Goal: Task Accomplishment & Management: Manage account settings

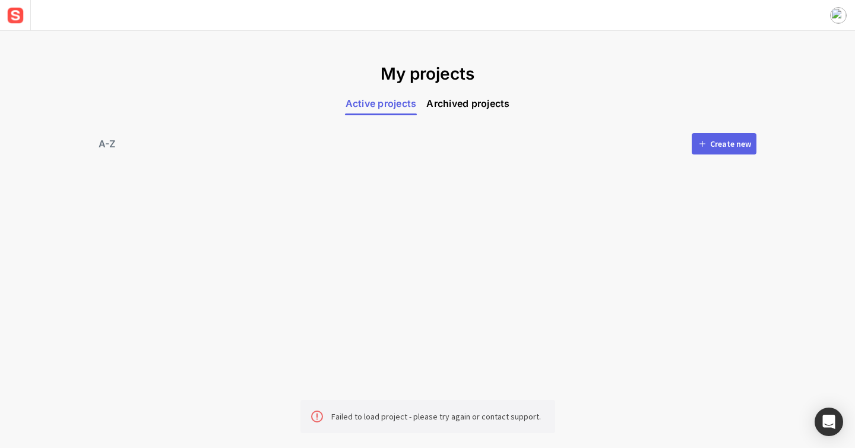
click at [374, 182] on mat-grid-list at bounding box center [427, 244] width 653 height 157
click at [737, 144] on div "Create new" at bounding box center [730, 144] width 41 height 8
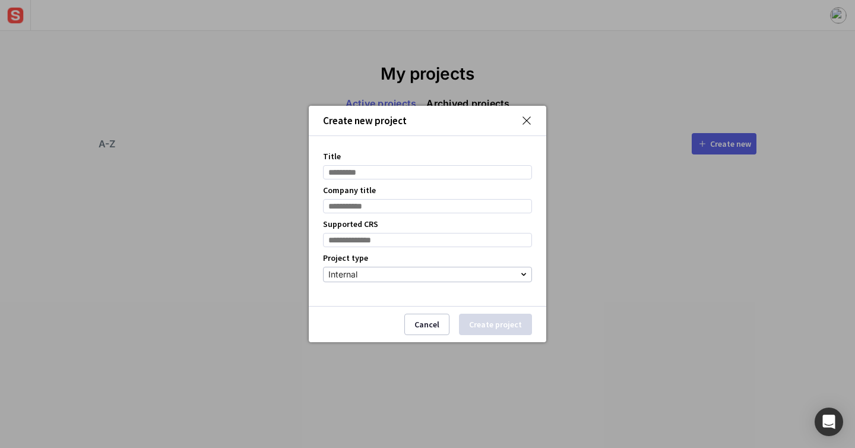
click at [438, 171] on input "Title" at bounding box center [427, 172] width 209 height 14
type input "**********"
type input "****"
click at [415, 243] on input at bounding box center [427, 240] width 209 height 14
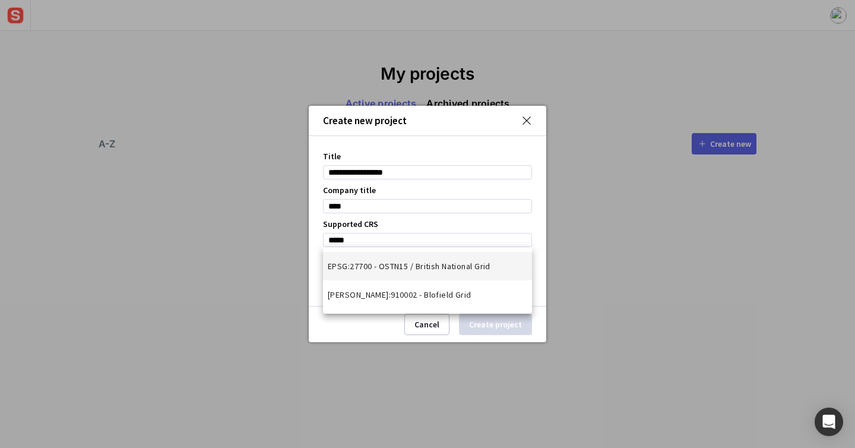
click at [416, 271] on span "EPSG:27700 - OSTN15 / British National Grid" at bounding box center [409, 266] width 163 height 12
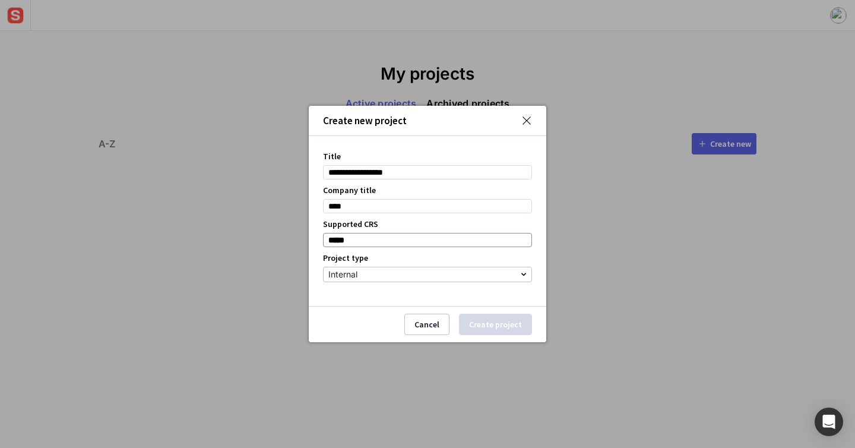
type input "**********"
click at [416, 272] on div "Internal" at bounding box center [424, 274] width 192 height 14
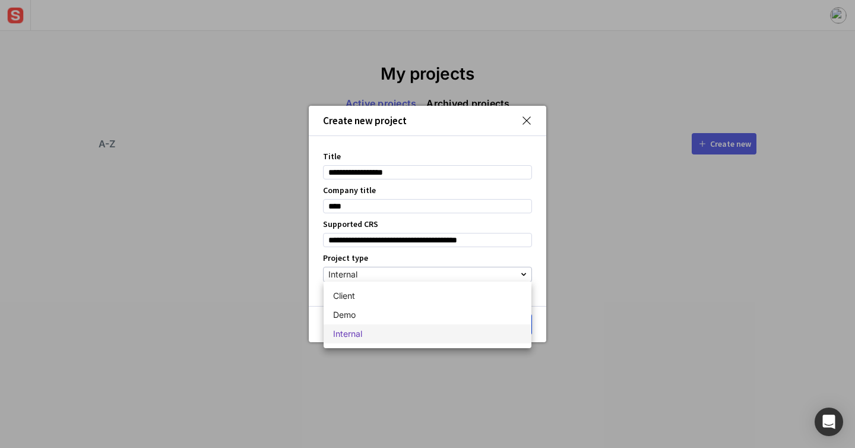
click at [478, 370] on div at bounding box center [427, 224] width 855 height 448
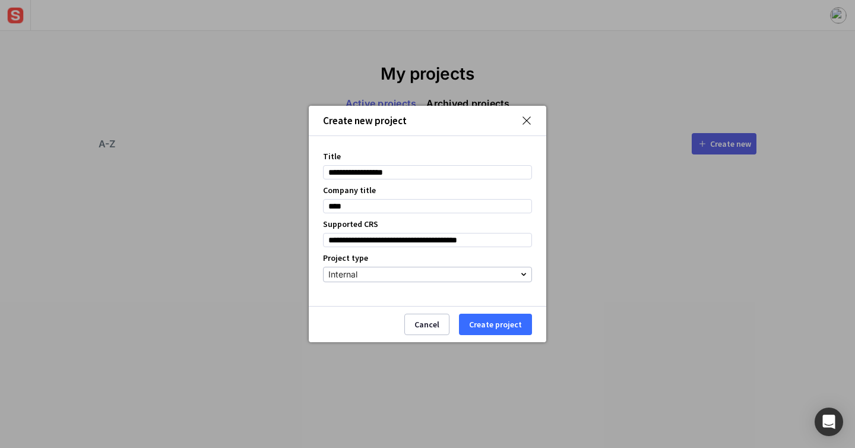
click at [501, 326] on button "Create project" at bounding box center [495, 324] width 73 height 21
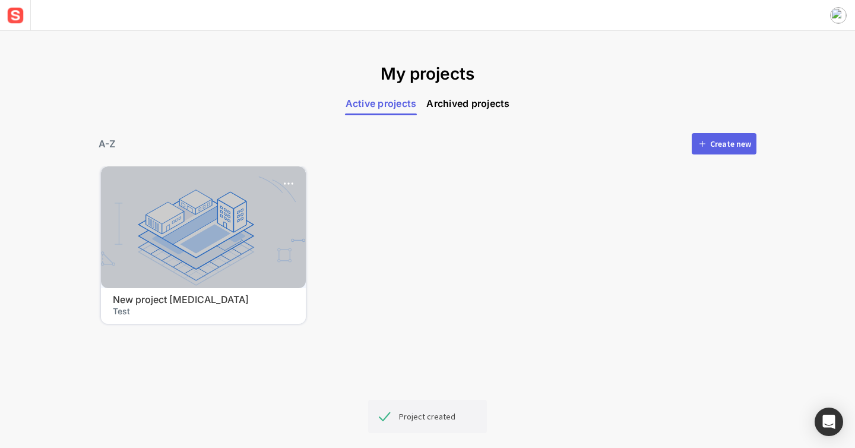
click at [208, 276] on div at bounding box center [203, 227] width 205 height 122
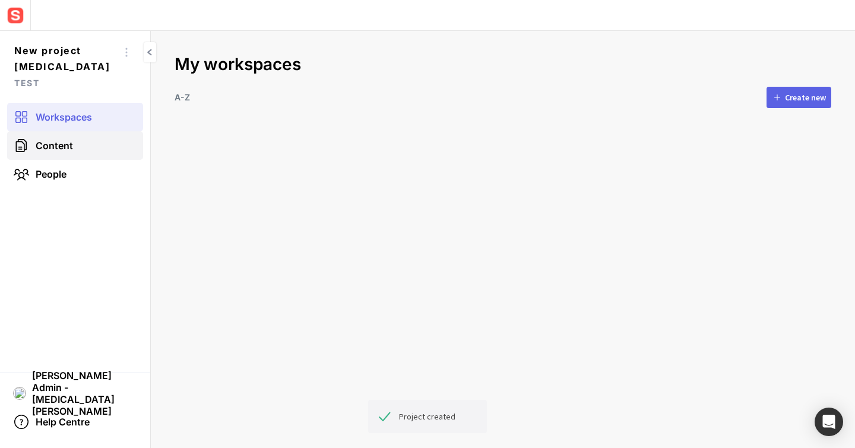
click at [60, 140] on span "Content" at bounding box center [54, 146] width 37 height 12
click at [71, 137] on link "Content" at bounding box center [75, 145] width 136 height 29
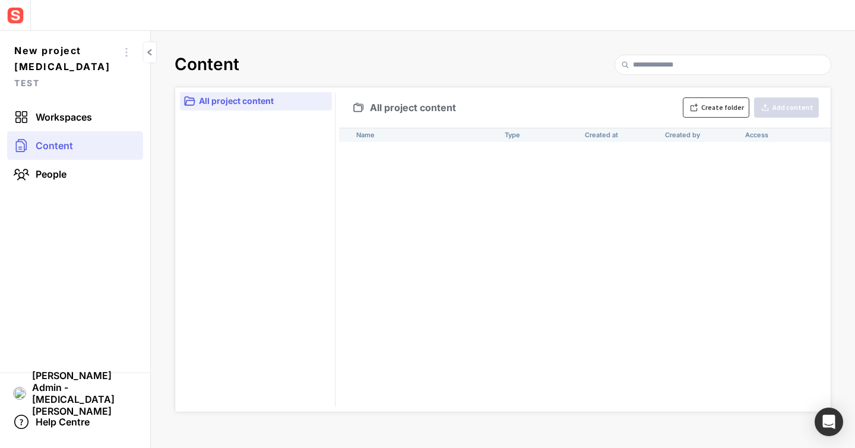
click at [725, 102] on button "Create folder" at bounding box center [716, 107] width 67 height 20
type input "**********"
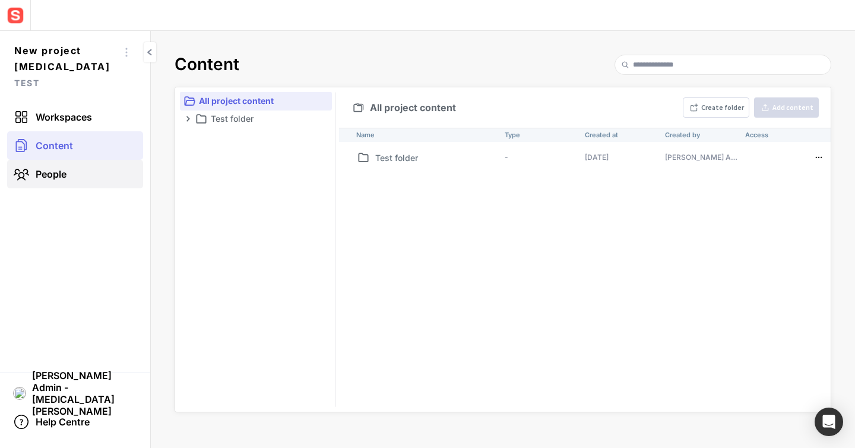
click at [79, 160] on link "People" at bounding box center [75, 174] width 136 height 29
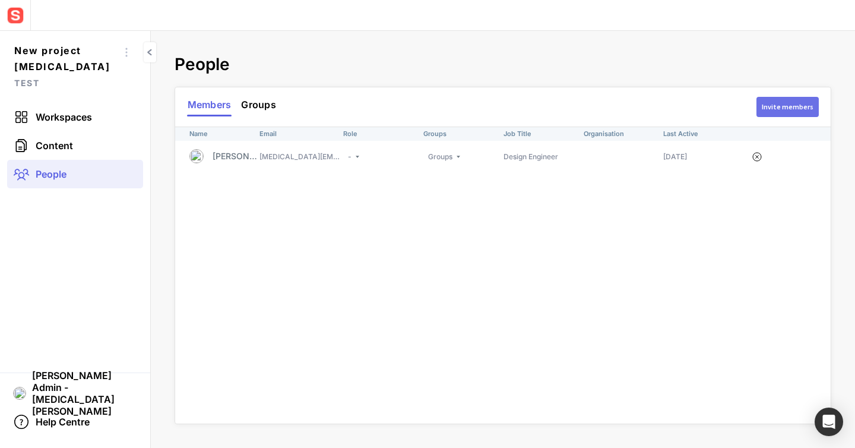
click at [780, 109] on div "Invite members" at bounding box center [788, 106] width 52 height 7
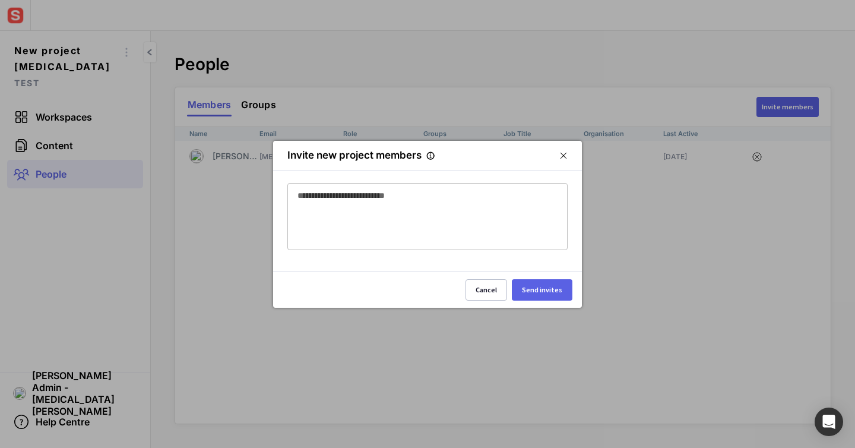
click at [467, 213] on div at bounding box center [428, 200] width 260 height 33
type input "**********"
click at [547, 287] on div "Send invites" at bounding box center [542, 289] width 40 height 7
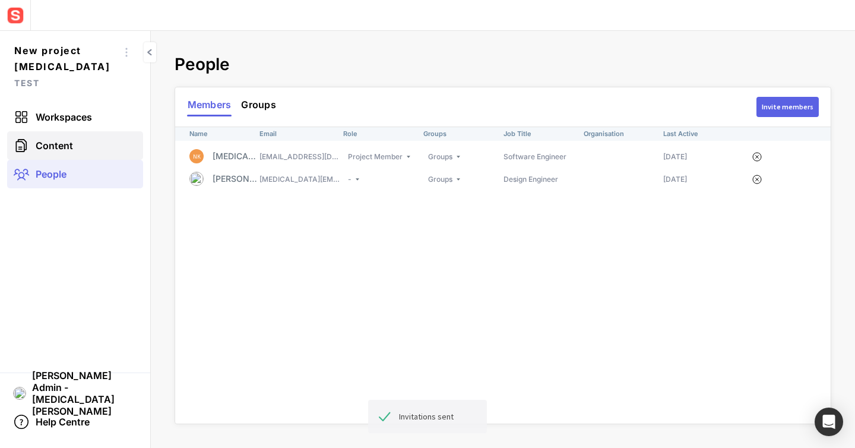
click at [109, 132] on link "Content" at bounding box center [75, 145] width 136 height 29
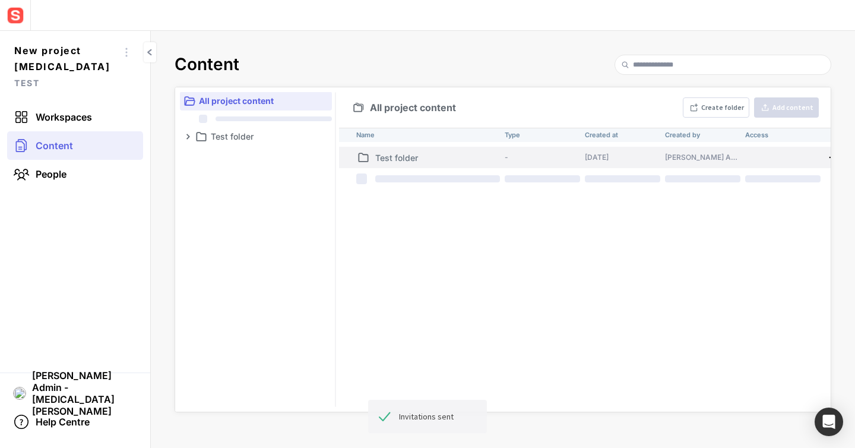
click at [472, 161] on p "Test folder" at bounding box center [437, 157] width 125 height 12
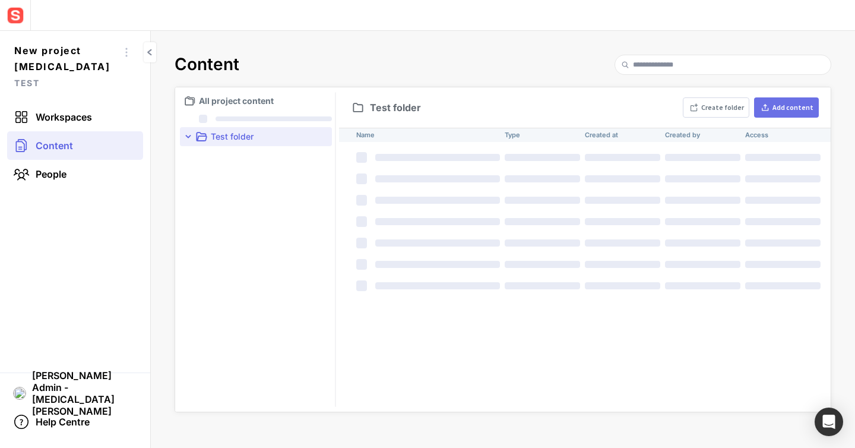
click at [784, 106] on div "Add content" at bounding box center [793, 107] width 41 height 7
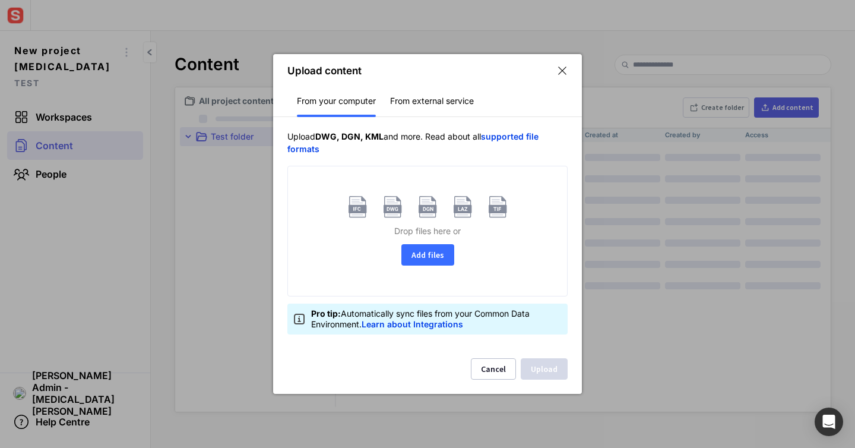
click at [426, 253] on button "Add files" at bounding box center [427, 254] width 53 height 21
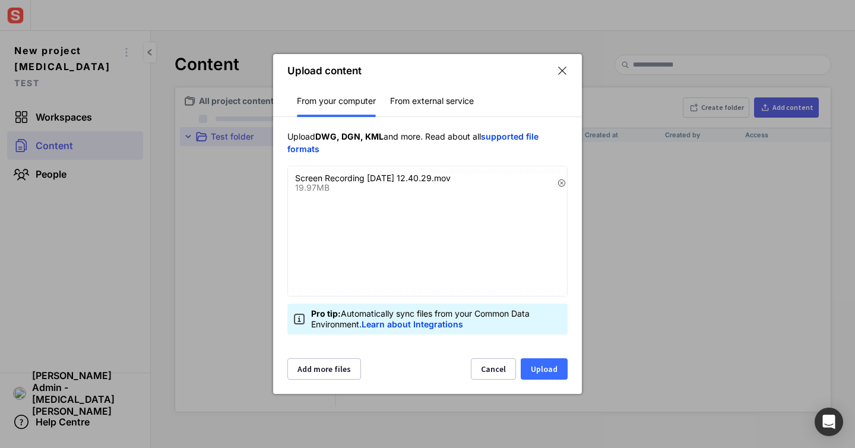
click at [546, 366] on button "Upload" at bounding box center [544, 368] width 47 height 21
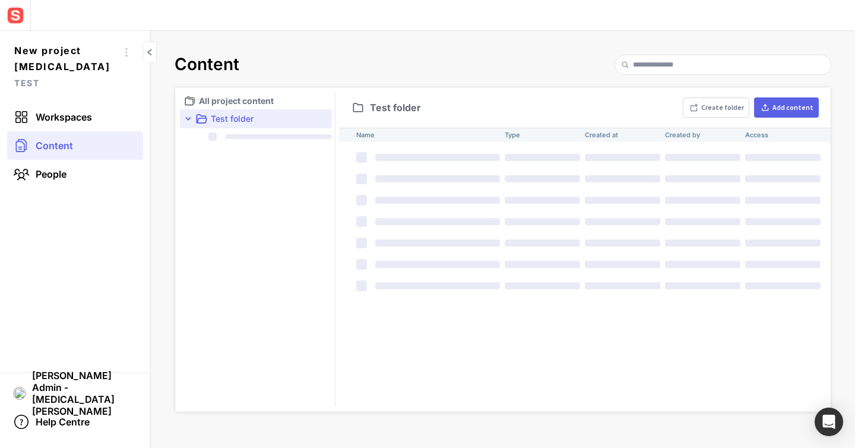
click at [560, 286] on div at bounding box center [542, 285] width 75 height 7
click at [610, 310] on div "Name Type Created at Created by Access" at bounding box center [585, 270] width 492 height 284
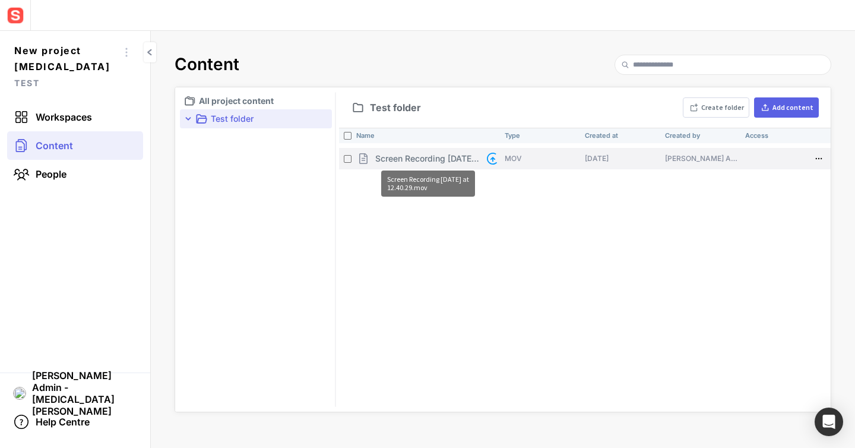
click at [443, 160] on p "Screen Recording [DATE] 12.40.29.mov" at bounding box center [428, 158] width 106 height 12
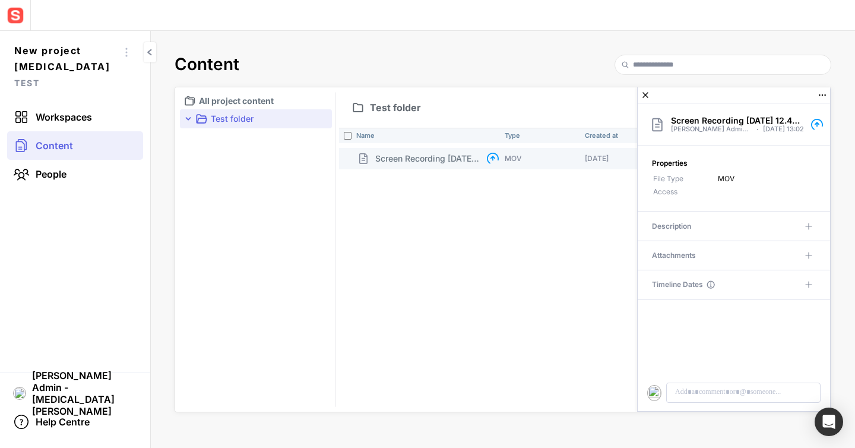
click at [701, 381] on mapp-content-details-comments at bounding box center [734, 355] width 192 height 112
click at [700, 393] on p at bounding box center [743, 392] width 139 height 11
click at [323, 119] on mapp-icon at bounding box center [323, 119] width 12 height 12
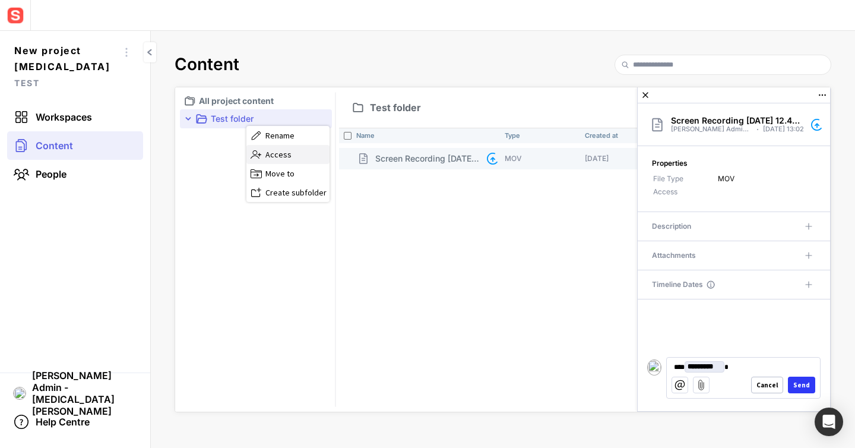
click at [309, 163] on label "Access" at bounding box center [287, 154] width 83 height 19
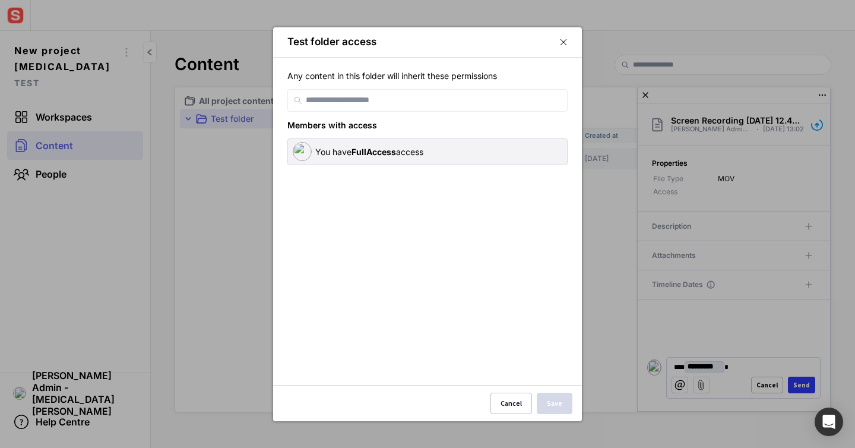
click at [375, 113] on mapp-modal-body "Any content in this folder will inherit these permissions Members with access Y…" at bounding box center [427, 221] width 309 height 328
click at [382, 101] on input at bounding box center [434, 100] width 257 height 21
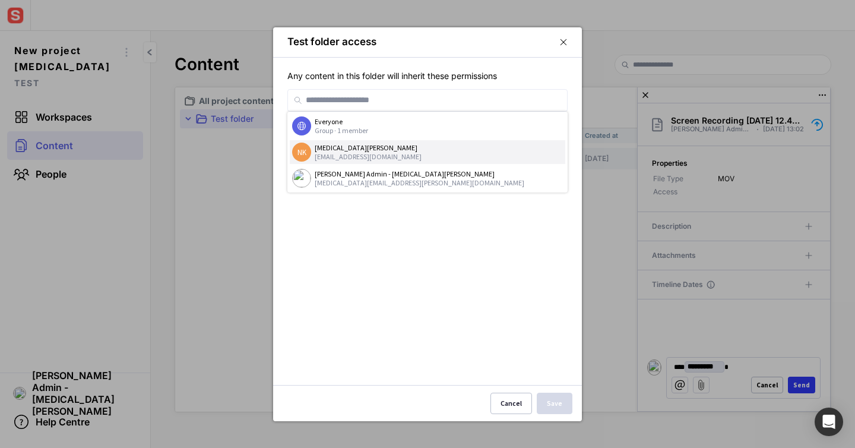
click at [375, 152] on div "[EMAIL_ADDRESS][DOMAIN_NAME]" at bounding box center [439, 156] width 248 height 9
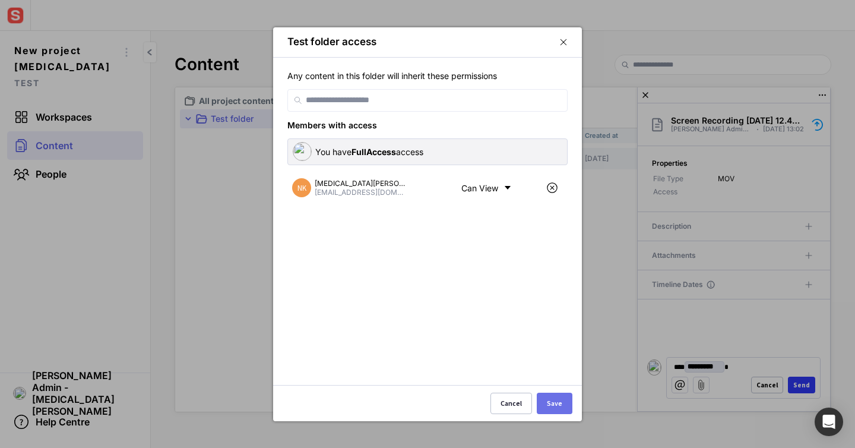
click at [559, 401] on div "Save" at bounding box center [554, 403] width 15 height 7
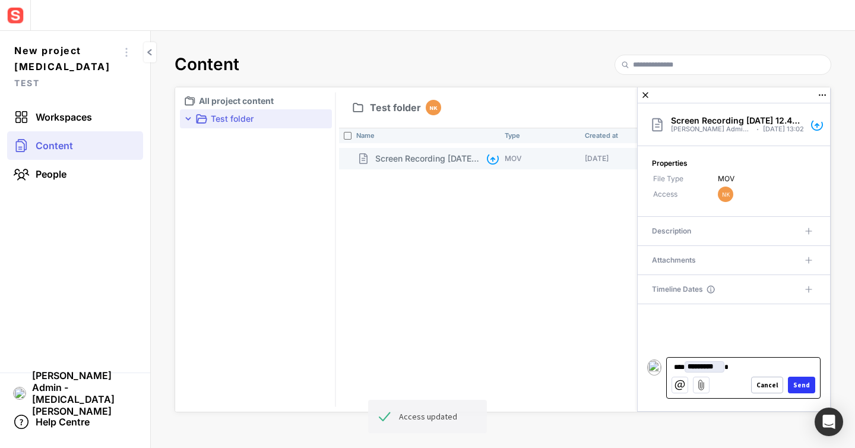
click at [799, 382] on div "Send" at bounding box center [801, 385] width 17 height 7
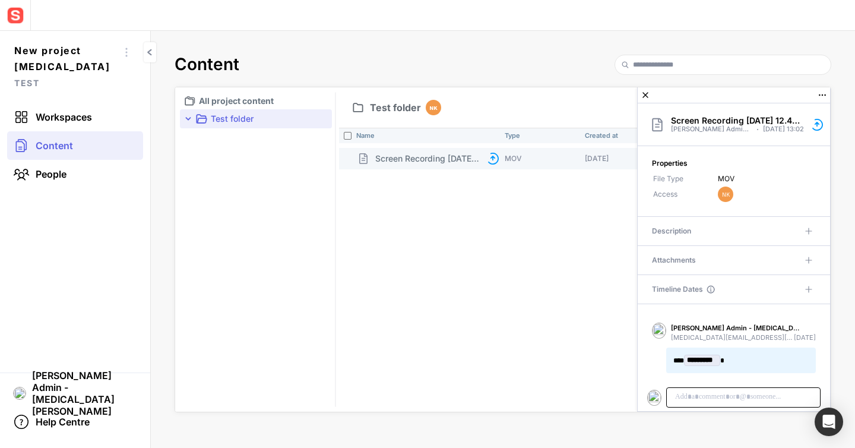
click at [701, 391] on div at bounding box center [743, 397] width 153 height 19
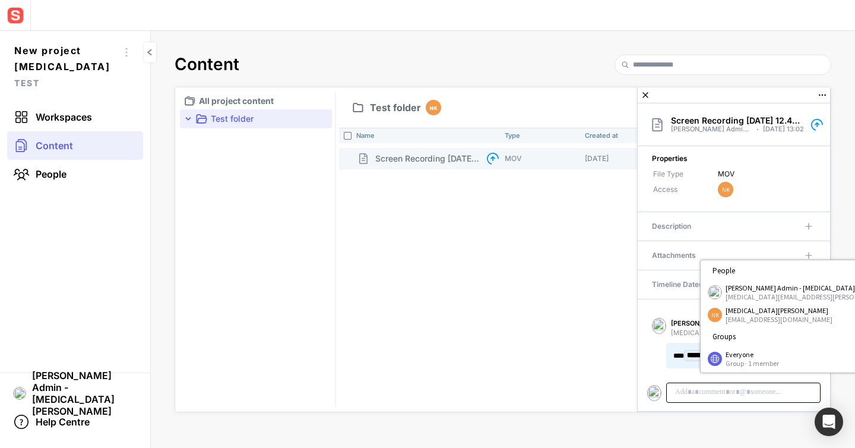
scroll to position [5, 0]
